Goal: Answer question/provide support

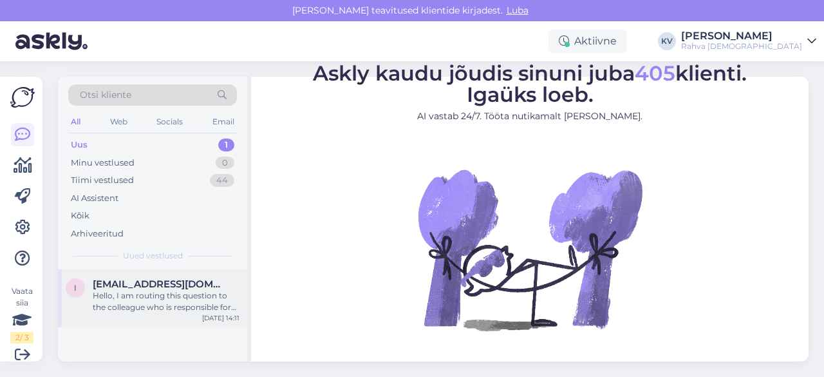
click at [164, 310] on div "Hello, I am routing this question to the colleague who is responsible for this …" at bounding box center [166, 301] width 147 height 23
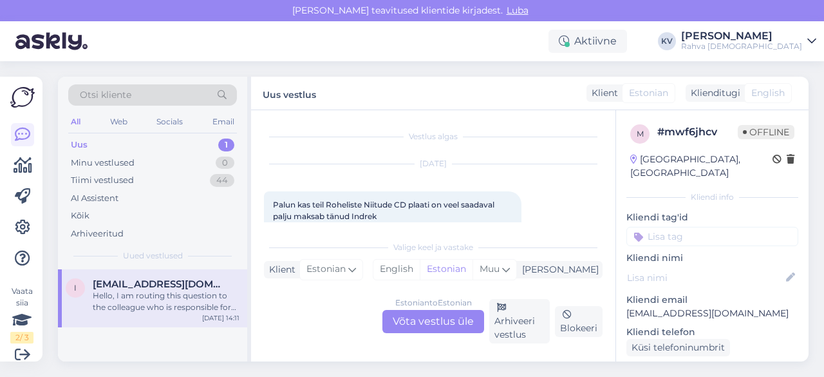
scroll to position [64, 0]
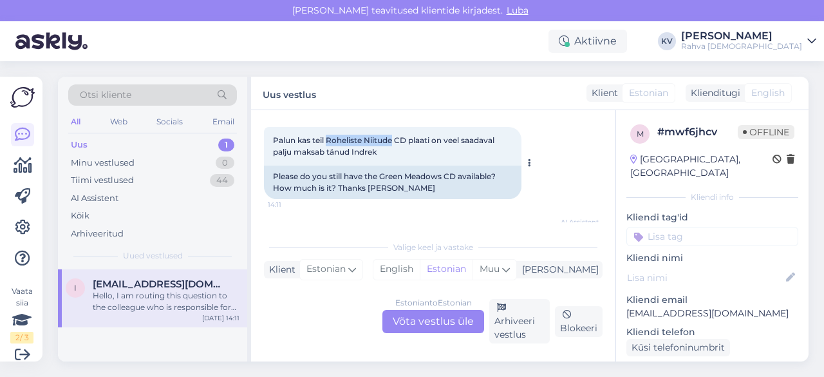
drag, startPoint x: 328, startPoint y: 140, endPoint x: 395, endPoint y: 144, distance: 67.0
click at [395, 144] on span "Palun kas teil Roheliste Niitude CD plaati on veel saadaval palju maksab tänud …" at bounding box center [384, 145] width 223 height 21
copy span "Roheliste Niitude"
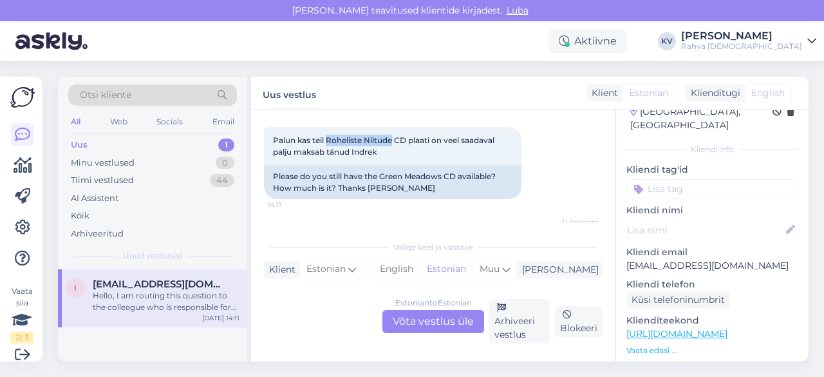
scroll to position [129, 0]
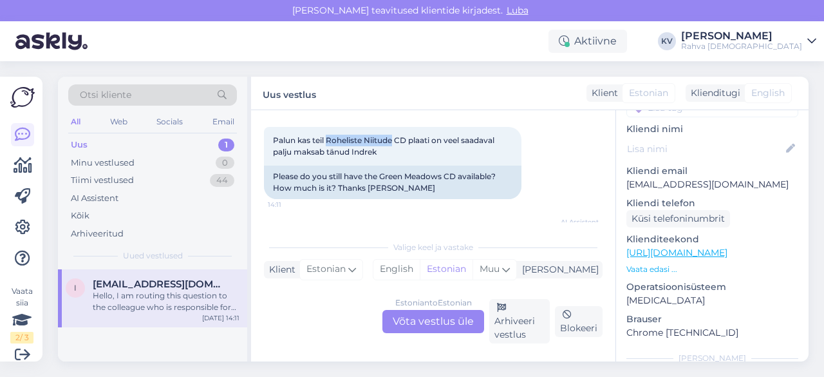
click at [687, 247] on link "[URL][DOMAIN_NAME]" at bounding box center [676, 253] width 101 height 12
click at [438, 321] on div "Estonian to Estonian Võta vestlus üle" at bounding box center [433, 321] width 102 height 23
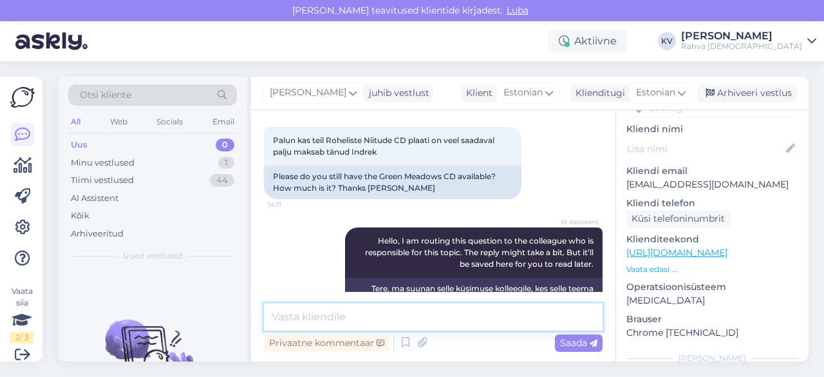
click at [373, 310] on textarea at bounding box center [433, 316] width 339 height 27
paste textarea "[URL][DOMAIN_NAME]"
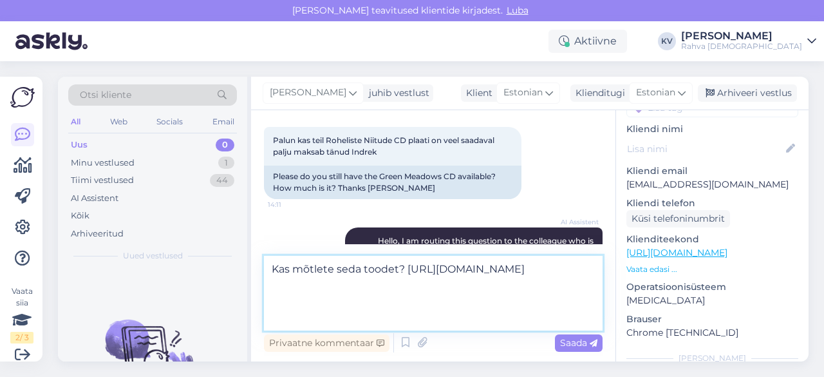
type textarea "Kas mõtlete seda toodet? [URL][DOMAIN_NAME]"
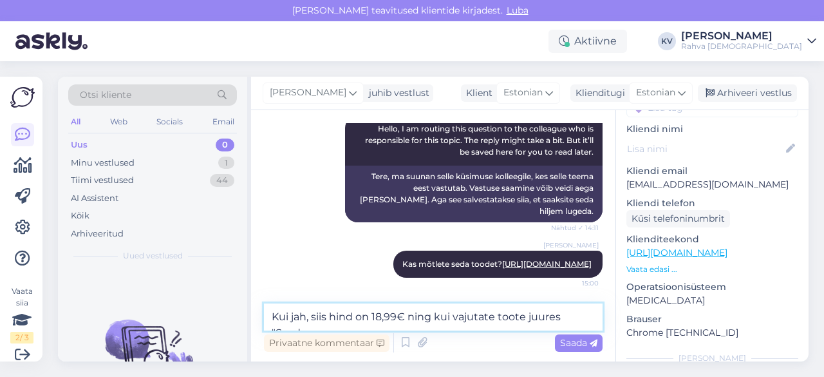
scroll to position [214, 0]
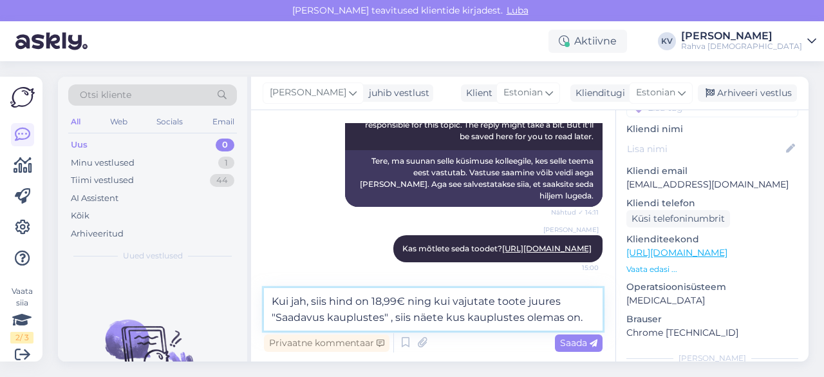
type textarea "Kui jah, siis hind on 18,99€ ning kui vajutate toote juures "Saadavus kaupluste…"
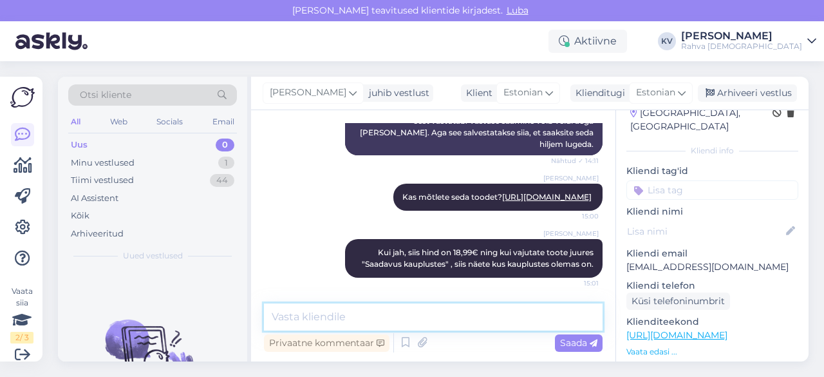
scroll to position [0, 0]
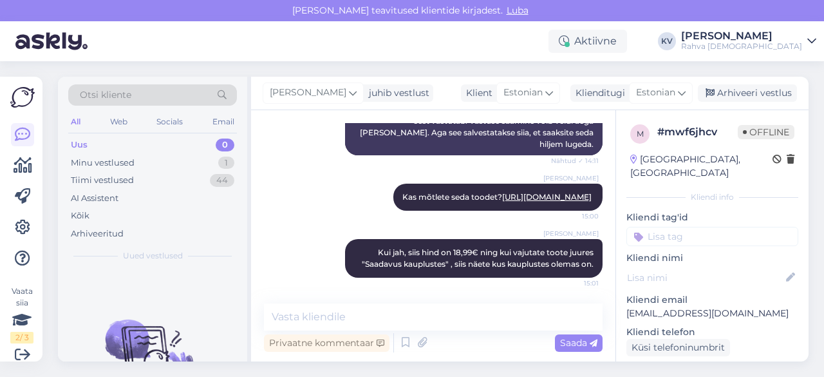
click at [670, 231] on input at bounding box center [712, 236] width 172 height 19
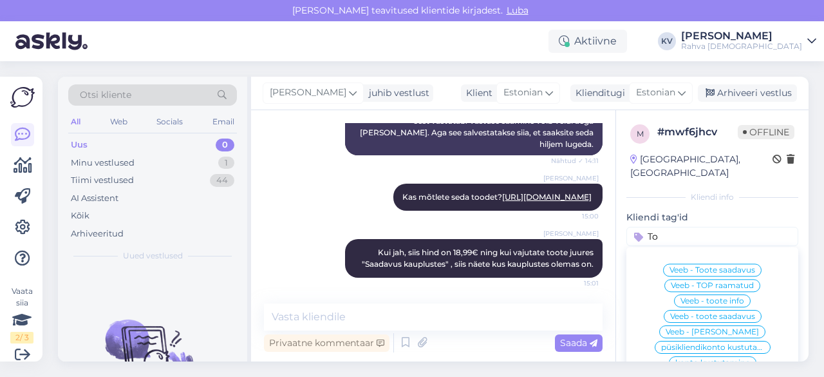
type input "T"
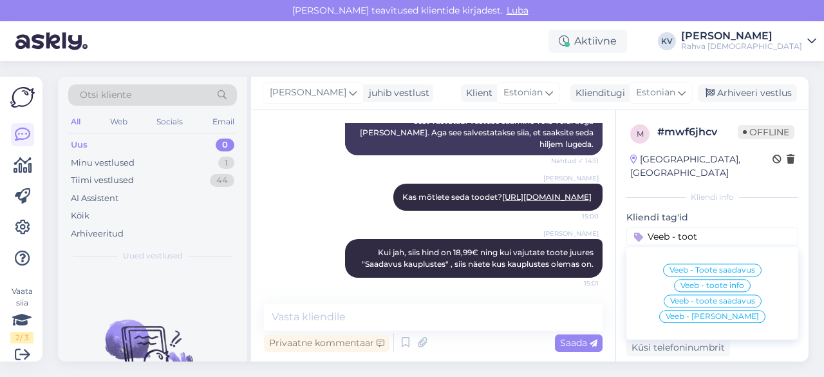
type input "Veeb - toot"
click at [694, 263] on div "Veeb - Toote saadavus" at bounding box center [712, 269] width 99 height 13
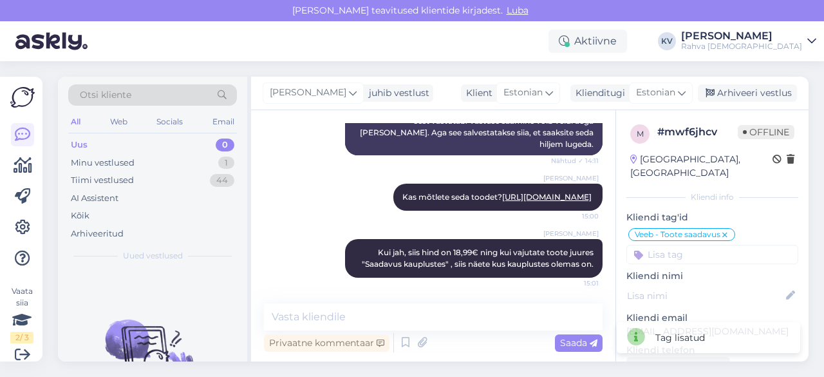
click at [694, 245] on input at bounding box center [712, 254] width 172 height 19
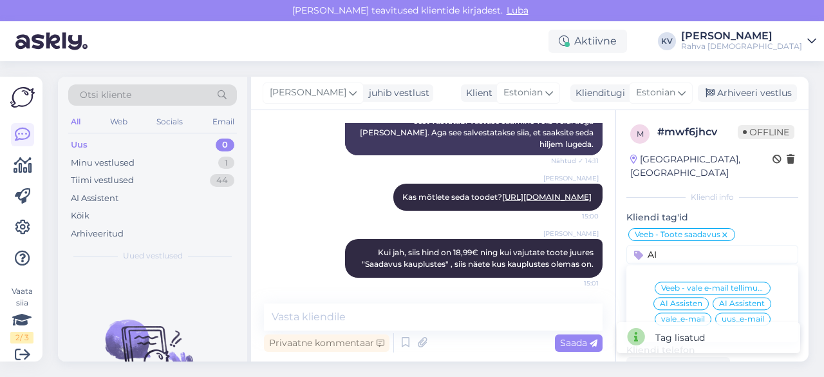
type input "AI"
click at [721, 299] on span "AI Assistent" at bounding box center [742, 303] width 46 height 8
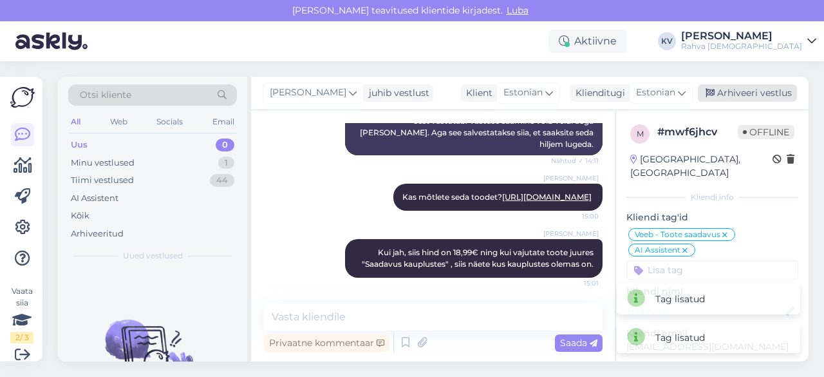
click at [748, 93] on div "Arhiveeri vestlus" at bounding box center [747, 92] width 99 height 17
